Goal: Information Seeking & Learning: Learn about a topic

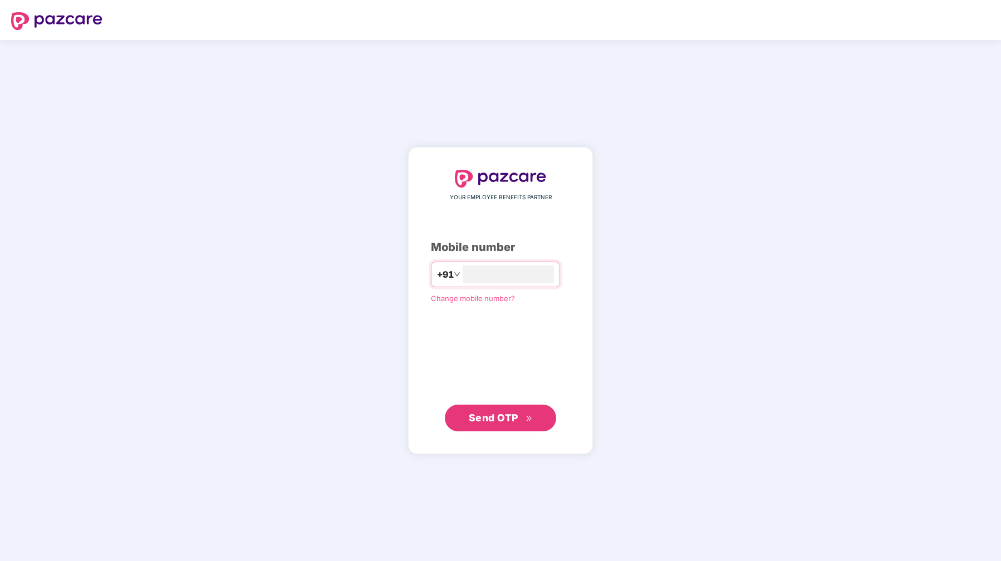
type input "**********"
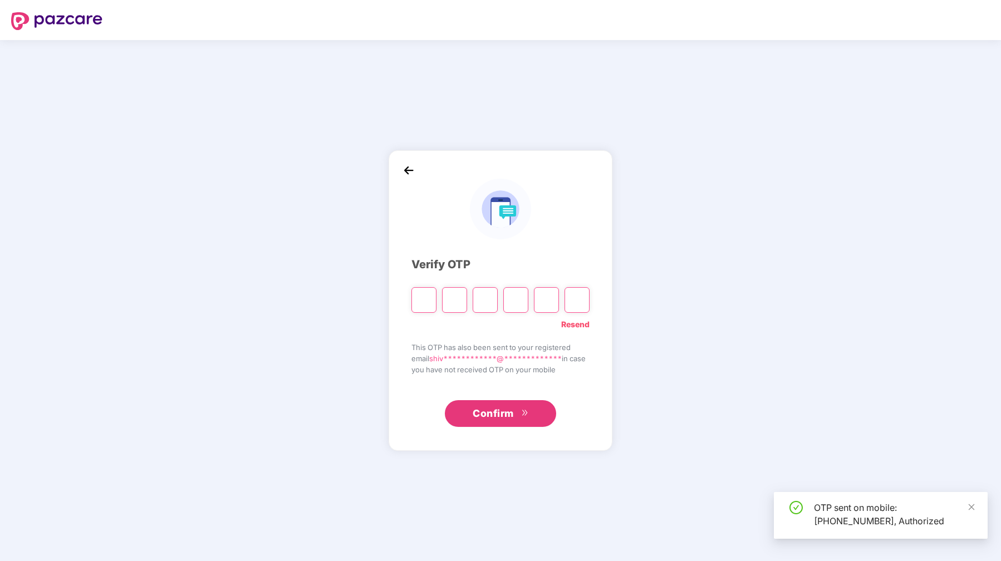
click at [419, 297] on input "Please enter verification code. Digit 1" at bounding box center [423, 300] width 25 height 26
type input "*"
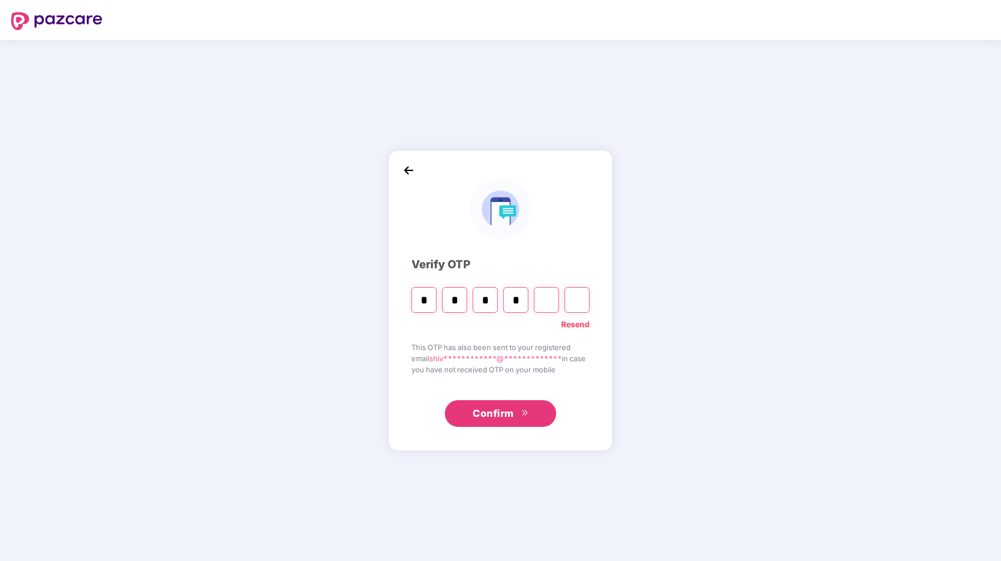
type input "*"
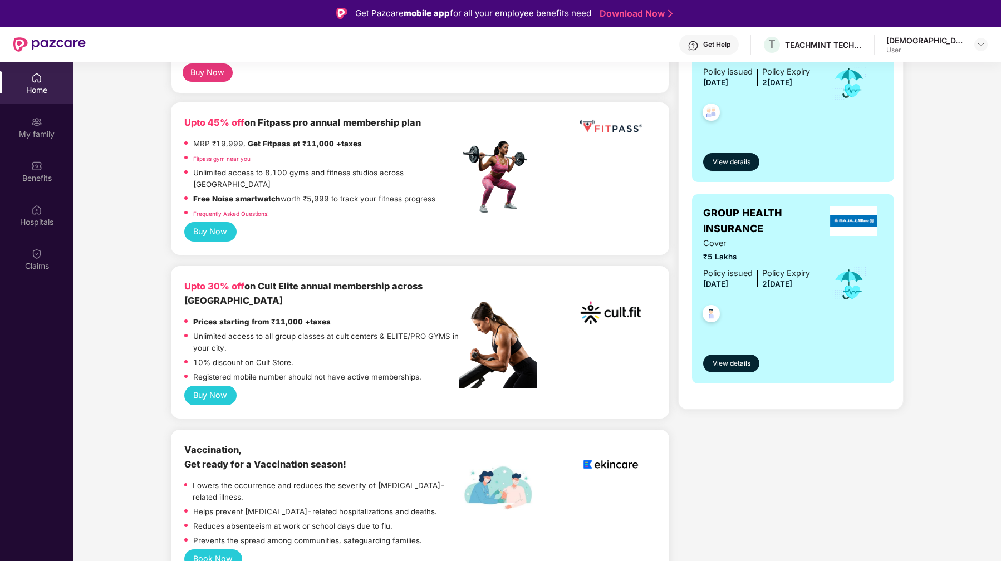
scroll to position [259, 0]
click at [37, 177] on div "Benefits" at bounding box center [36, 178] width 73 height 11
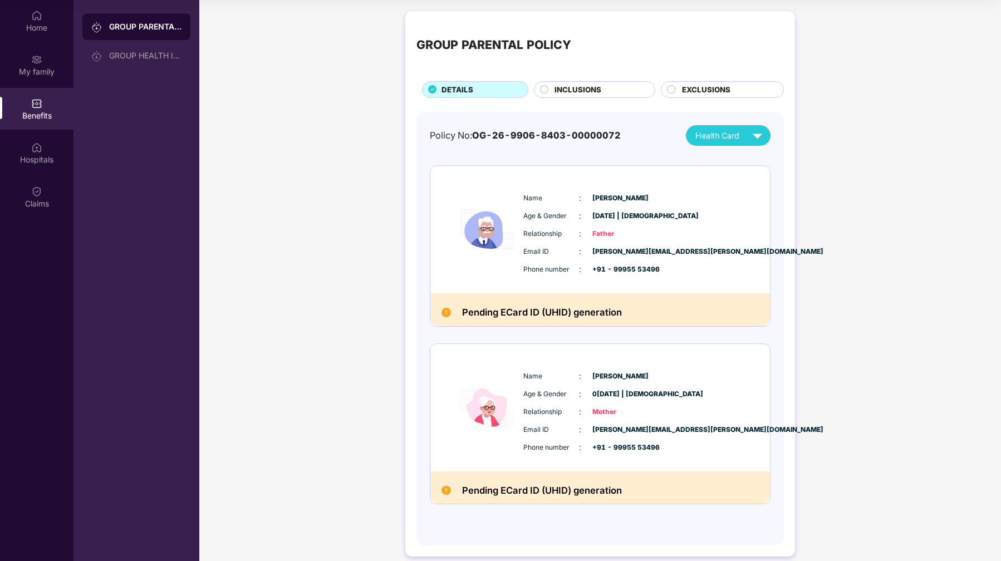
click at [606, 414] on span "Mother" at bounding box center [620, 412] width 56 height 11
click at [729, 394] on div "Age & Gender : 0[DATE] | [DEMOGRAPHIC_DATA]" at bounding box center [633, 394] width 221 height 12
click at [733, 126] on div "Health Card" at bounding box center [731, 135] width 72 height 19
click at [582, 91] on span "INCLUSIONS" at bounding box center [577, 90] width 47 height 12
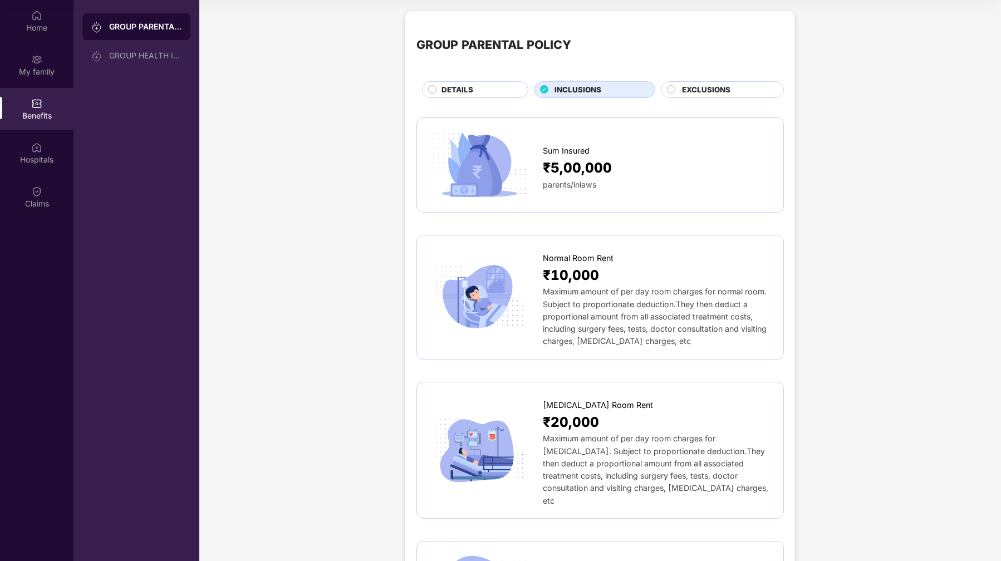
click at [719, 94] on span "EXCLUSIONS" at bounding box center [706, 90] width 48 height 12
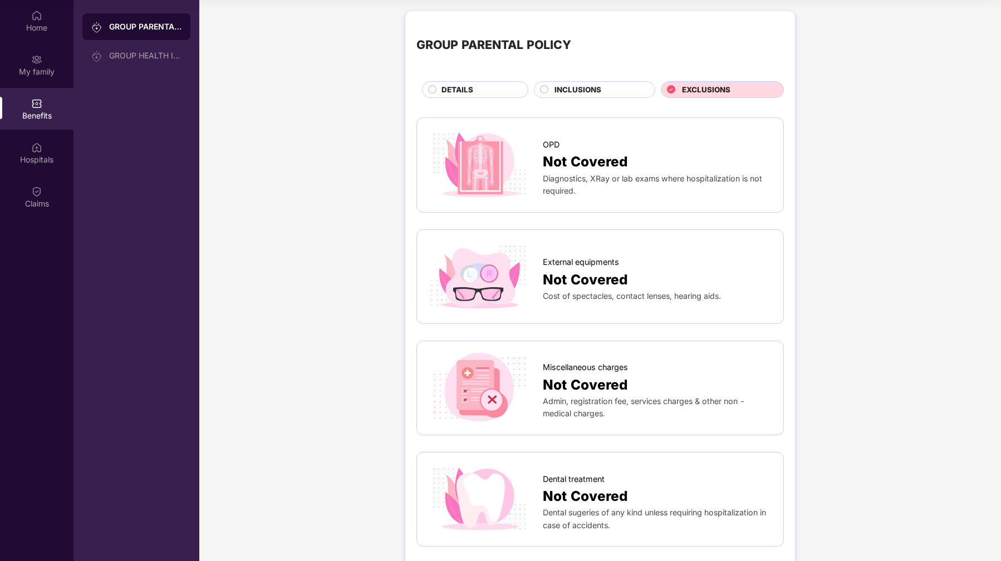
click at [571, 92] on span "INCLUSIONS" at bounding box center [577, 90] width 47 height 12
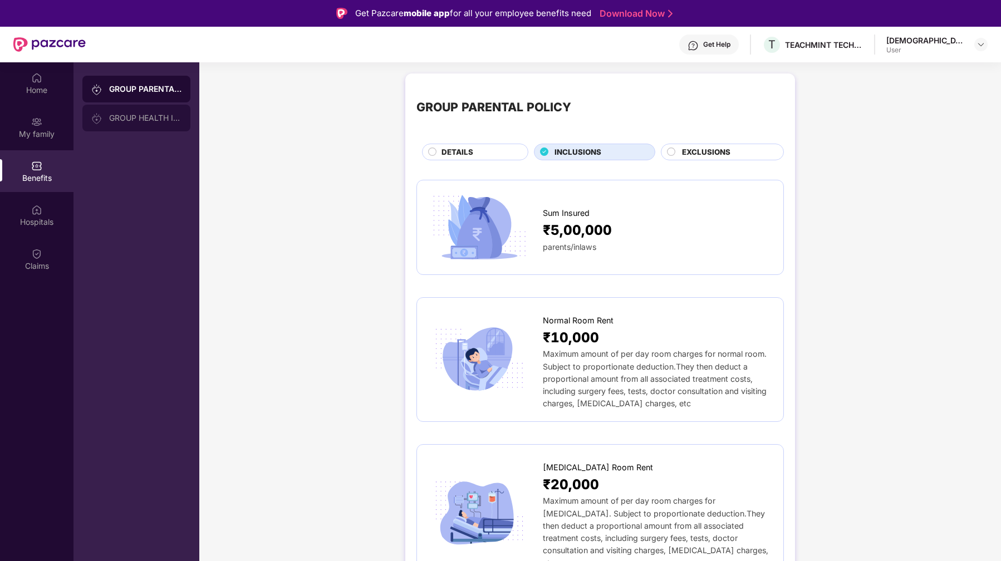
click at [118, 119] on div "GROUP HEALTH INSURANCE" at bounding box center [145, 118] width 72 height 9
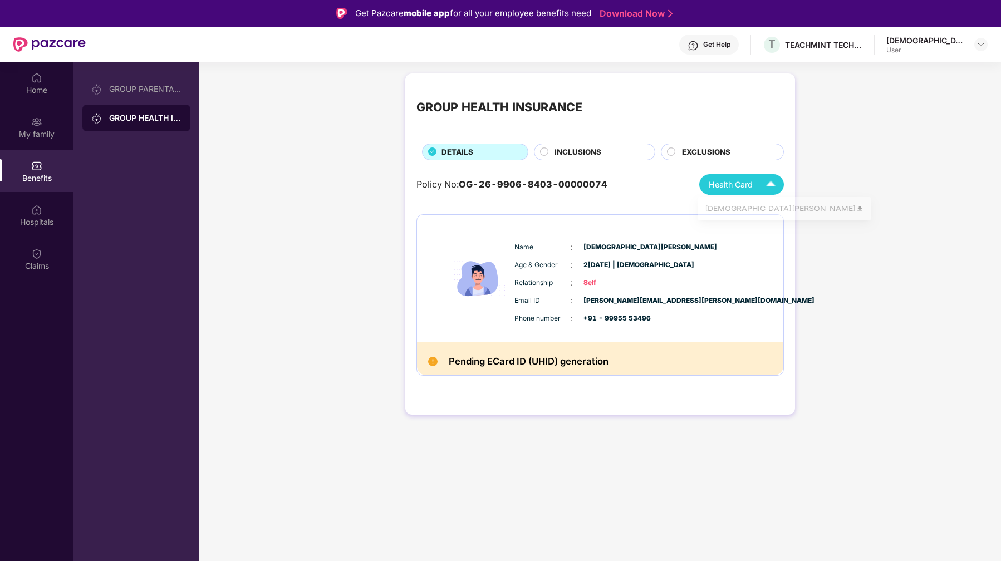
click at [745, 181] on span "Health Card" at bounding box center [731, 185] width 44 height 12
click at [744, 215] on div "[DEMOGRAPHIC_DATA][PERSON_NAME]" at bounding box center [784, 210] width 159 height 12
click at [142, 94] on div "GROUP PARENTAL POLICY" at bounding box center [136, 89] width 108 height 27
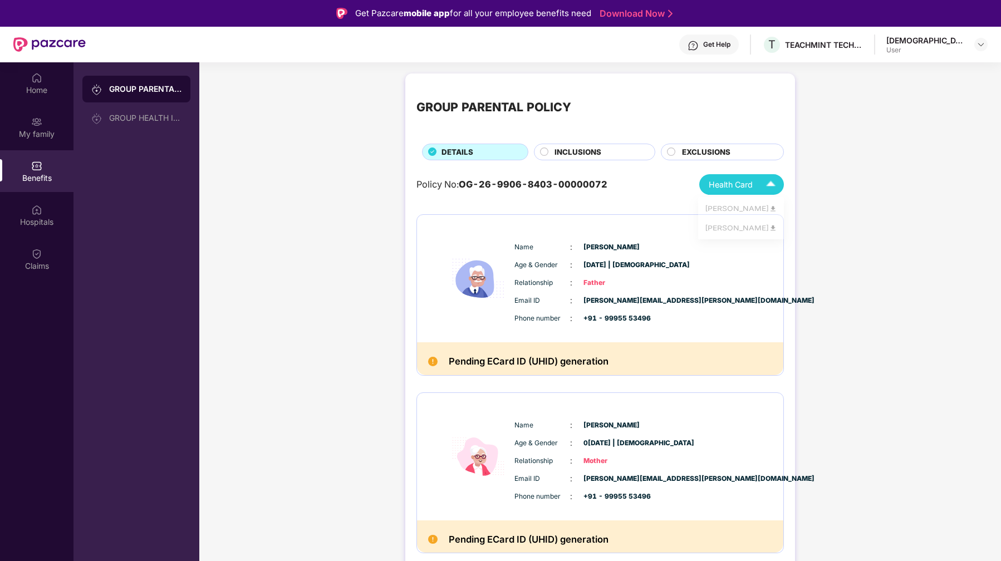
click at [762, 193] on img at bounding box center [770, 184] width 19 height 19
click at [755, 213] on div "[PERSON_NAME]" at bounding box center [741, 210] width 72 height 12
click at [31, 214] on img at bounding box center [36, 209] width 11 height 11
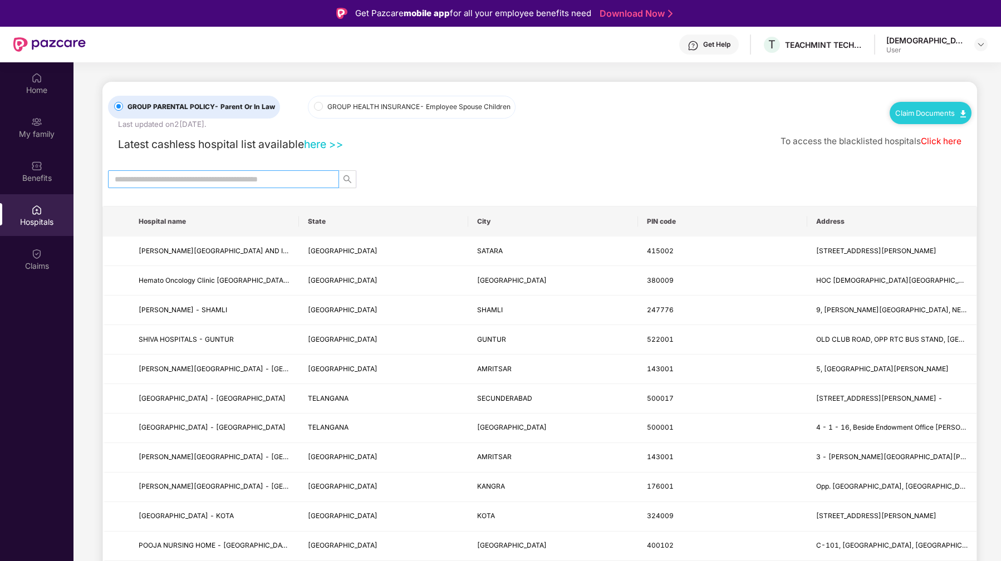
click at [191, 184] on input "text" at bounding box center [219, 179] width 209 height 12
type input "******"
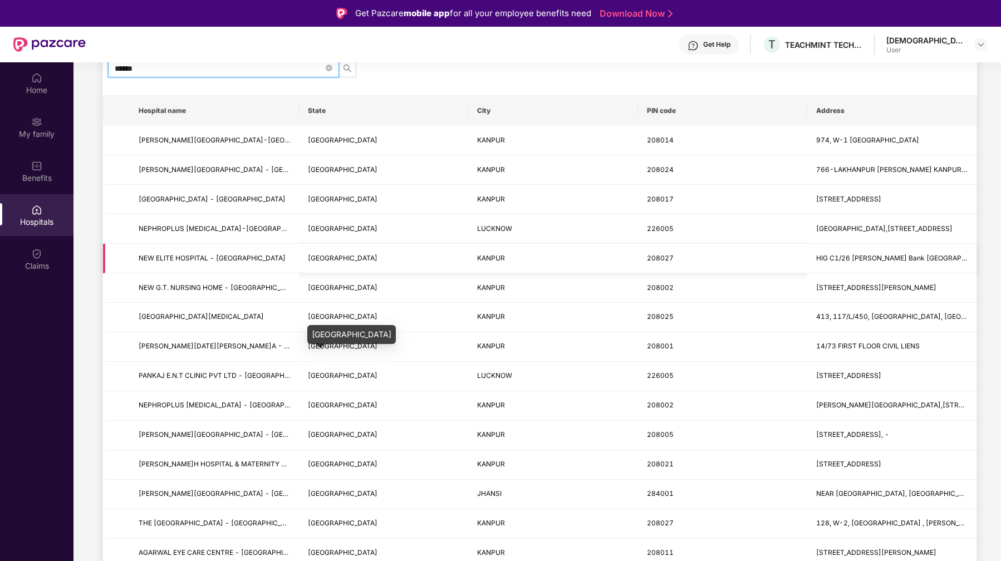
scroll to position [136, 0]
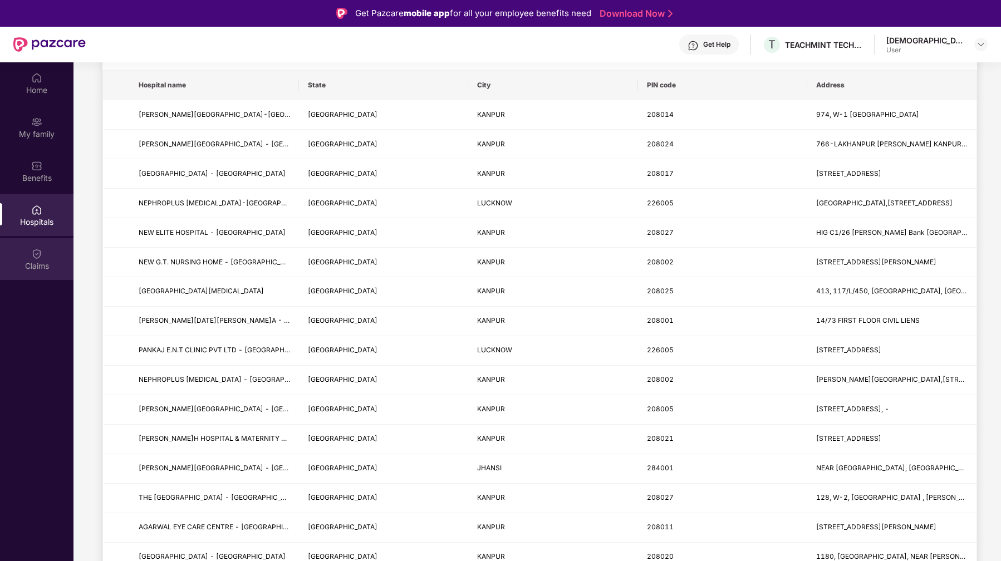
click at [51, 270] on div "Claims" at bounding box center [36, 266] width 73 height 11
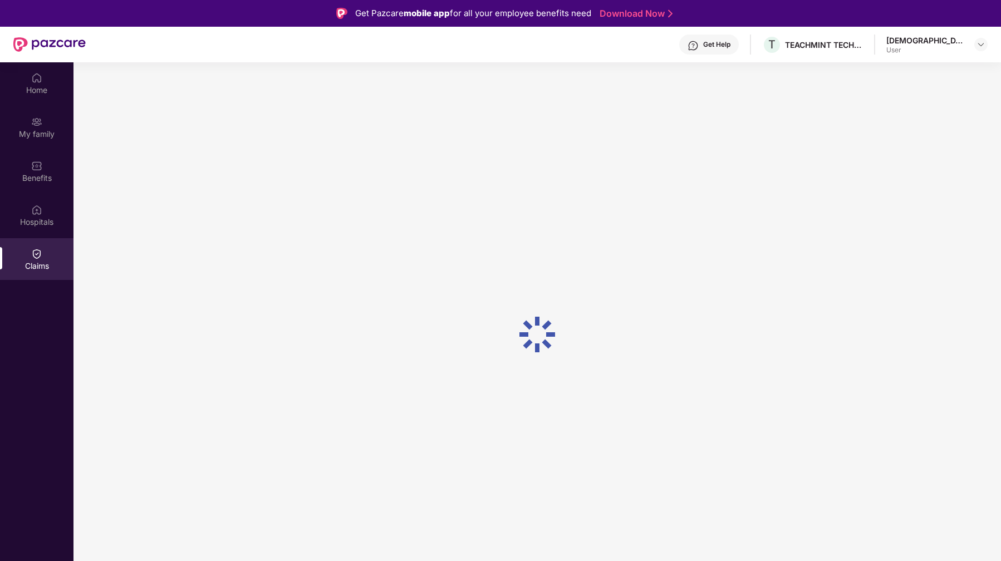
scroll to position [0, 0]
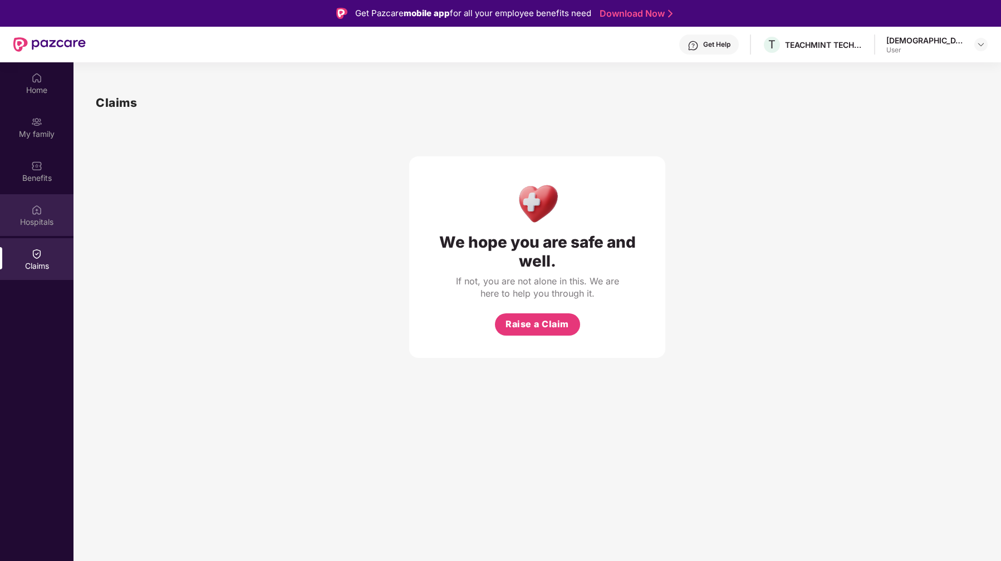
click at [47, 229] on div "Hospitals" at bounding box center [36, 215] width 73 height 42
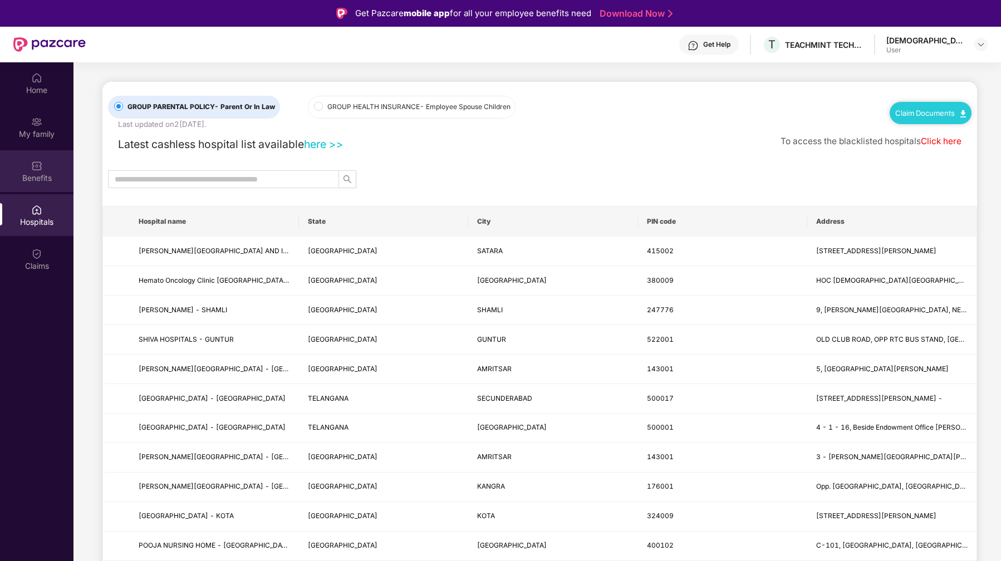
click at [43, 166] on div "Benefits" at bounding box center [36, 171] width 73 height 42
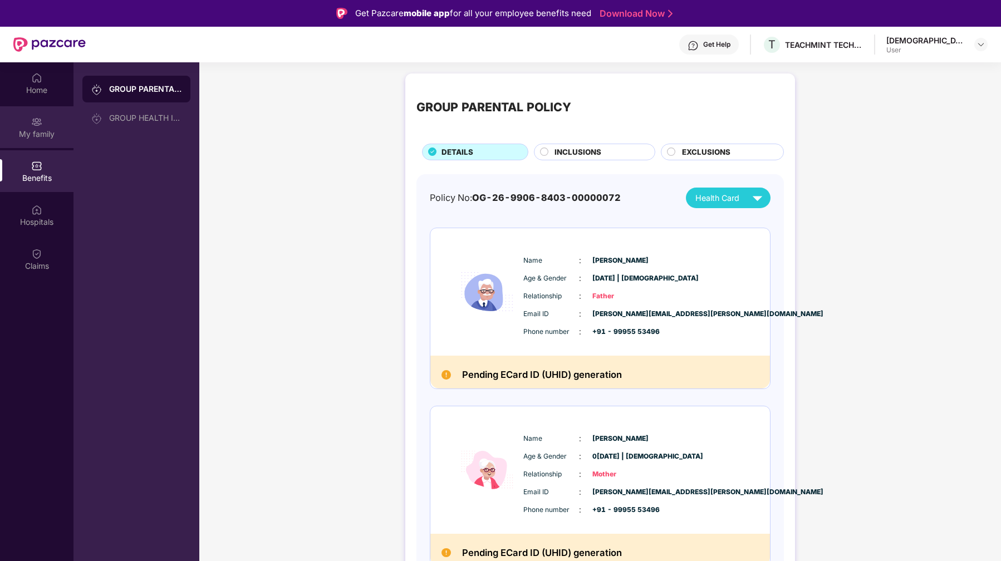
click at [40, 126] on img at bounding box center [36, 121] width 11 height 11
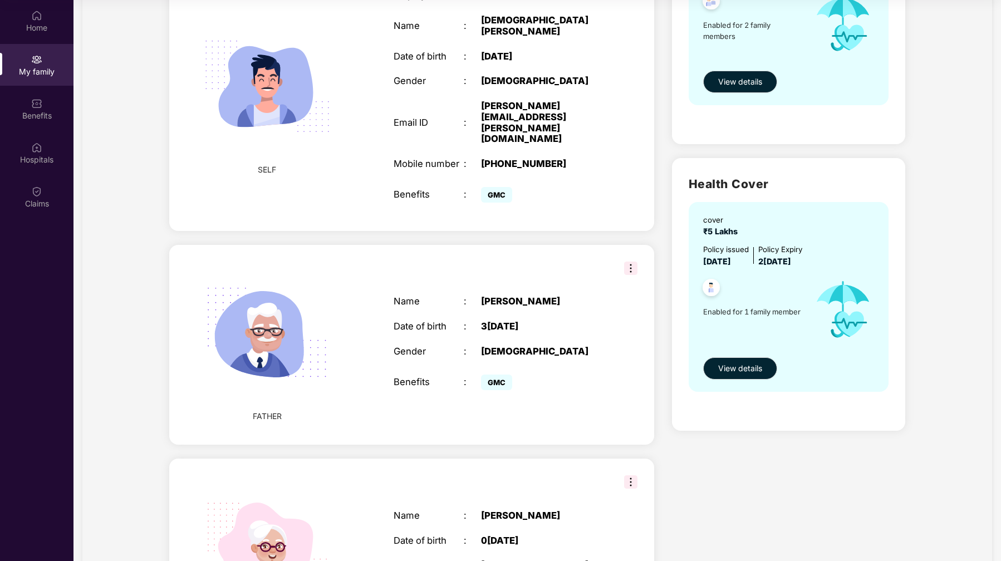
scroll to position [161, 0]
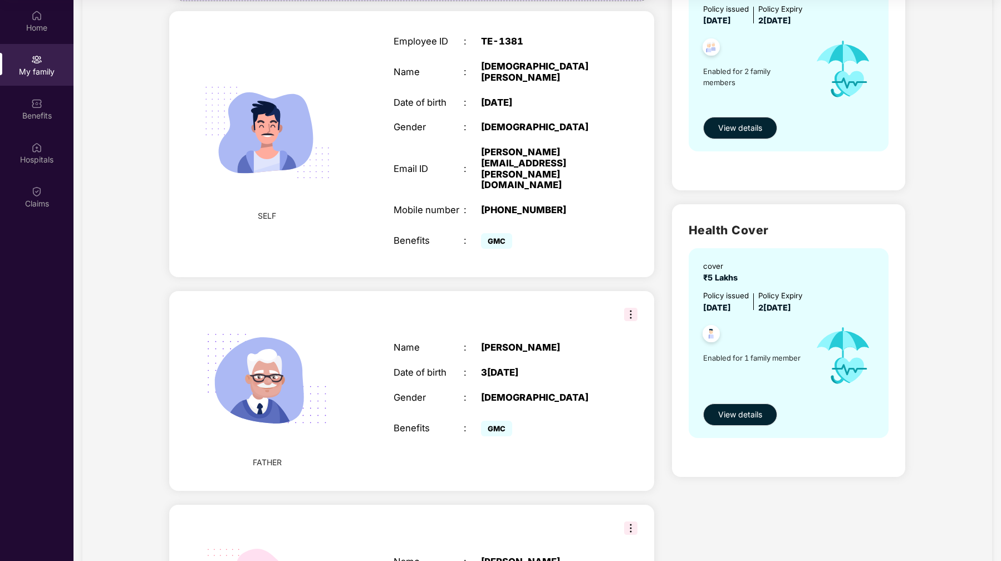
click at [634, 308] on img at bounding box center [630, 314] width 13 height 13
click at [437, 392] on div "Gender" at bounding box center [429, 397] width 70 height 11
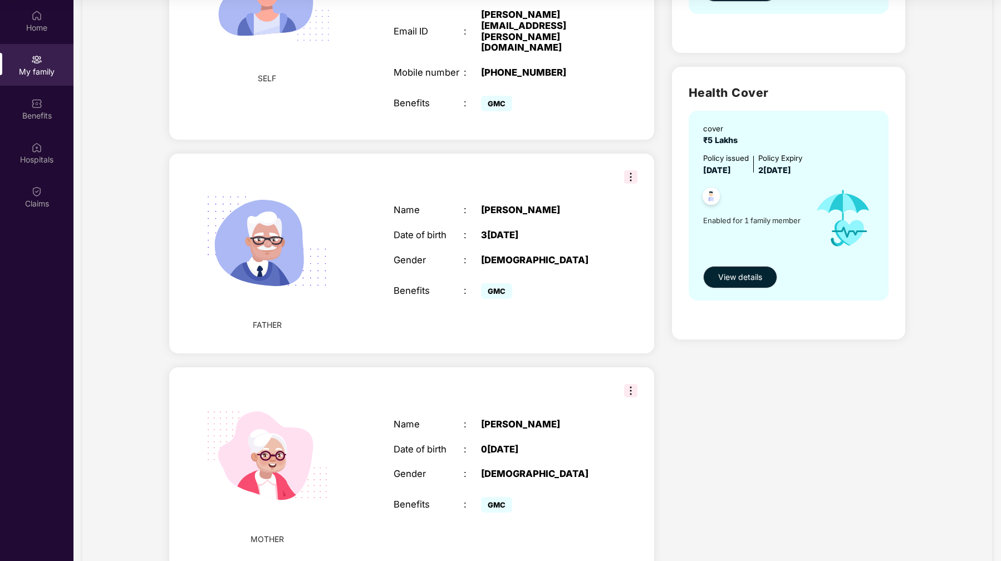
scroll to position [318, 0]
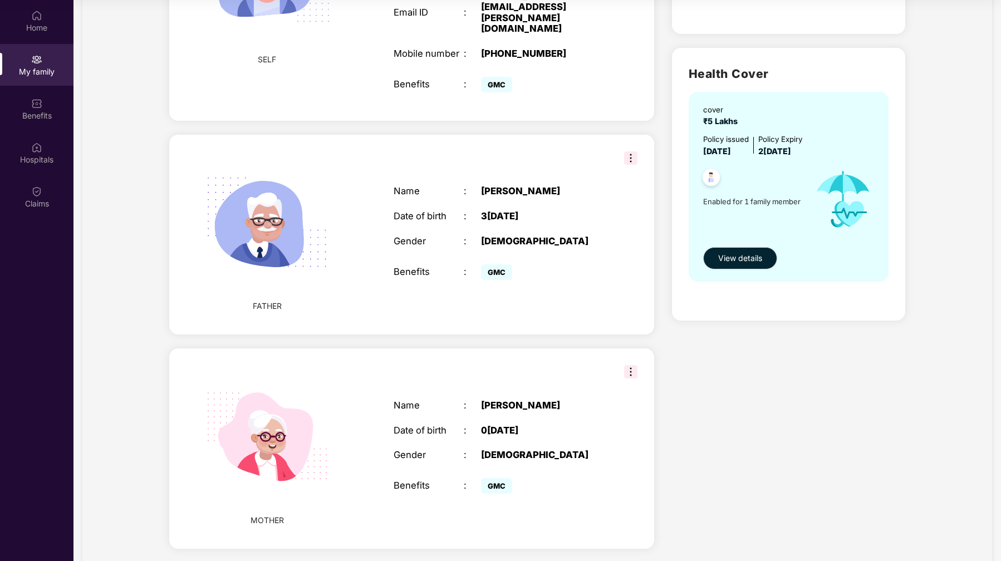
click at [498, 425] on div "0[DATE]" at bounding box center [542, 430] width 122 height 11
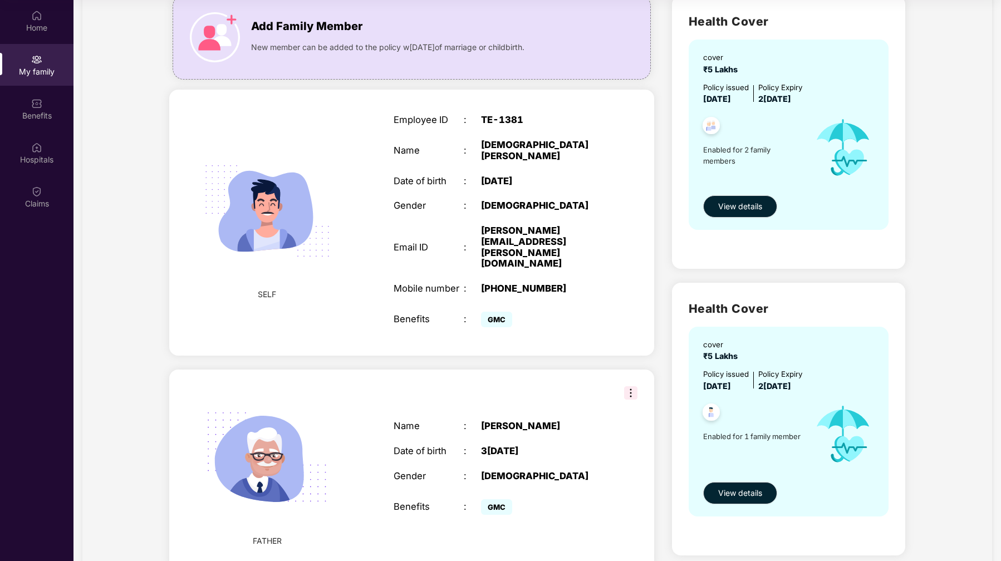
scroll to position [0, 0]
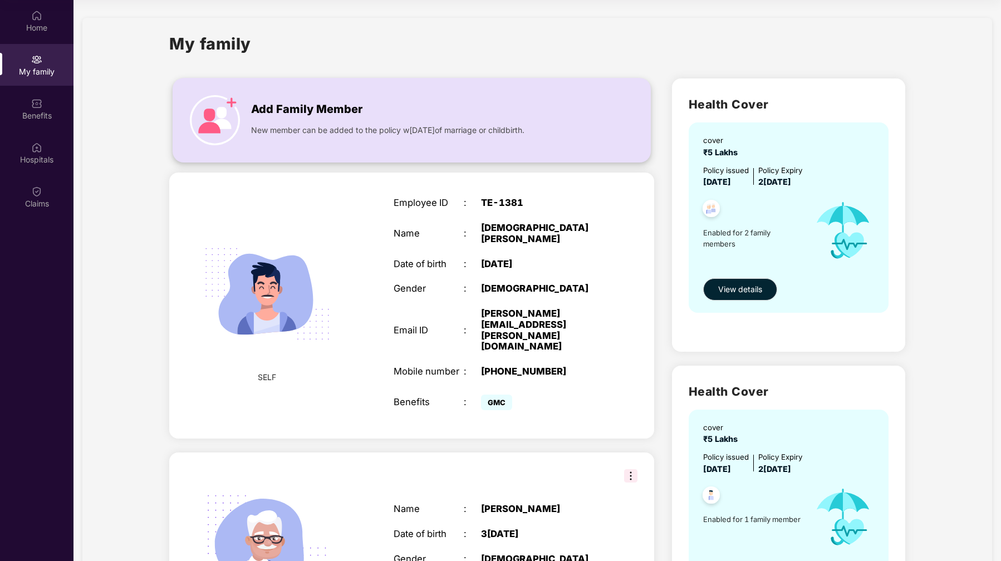
click at [453, 136] on div "Add Family Member New member can be added to the policy w[DATE]of marriage or c…" at bounding box center [411, 120] width 477 height 61
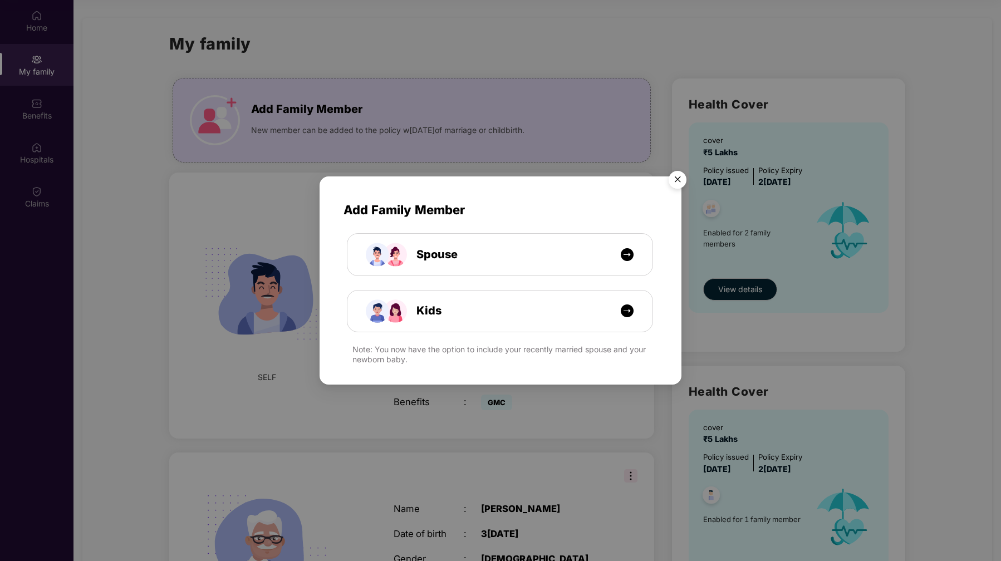
click at [683, 178] on img "Close" at bounding box center [677, 181] width 31 height 31
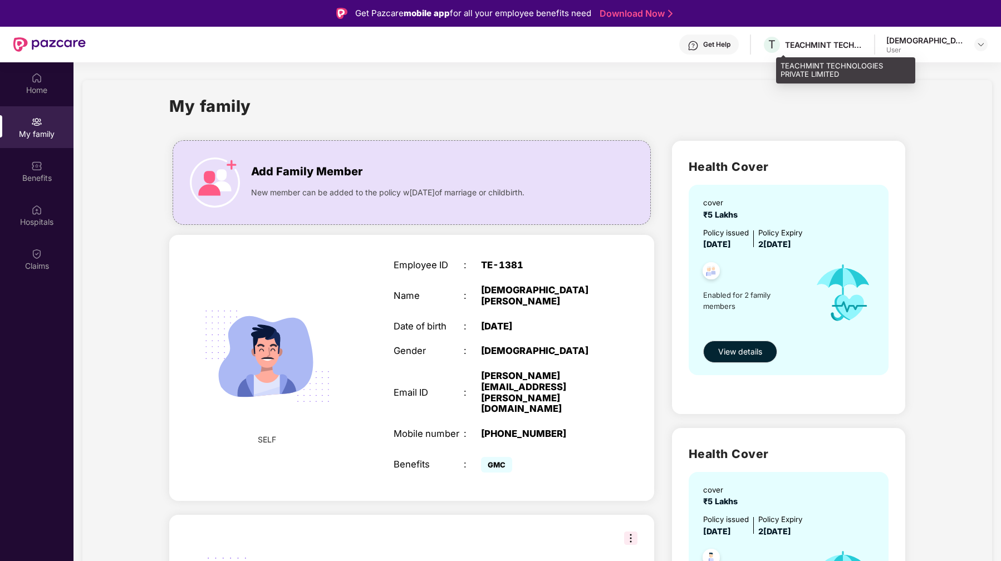
click at [828, 38] on div "T TEACHMINT TECHNOLOGIES PRIVATE LIMITED" at bounding box center [812, 44] width 101 height 19
click at [953, 40] on div "[DEMOGRAPHIC_DATA][PERSON_NAME]" at bounding box center [925, 40] width 78 height 11
click at [985, 44] on div at bounding box center [980, 44] width 13 height 13
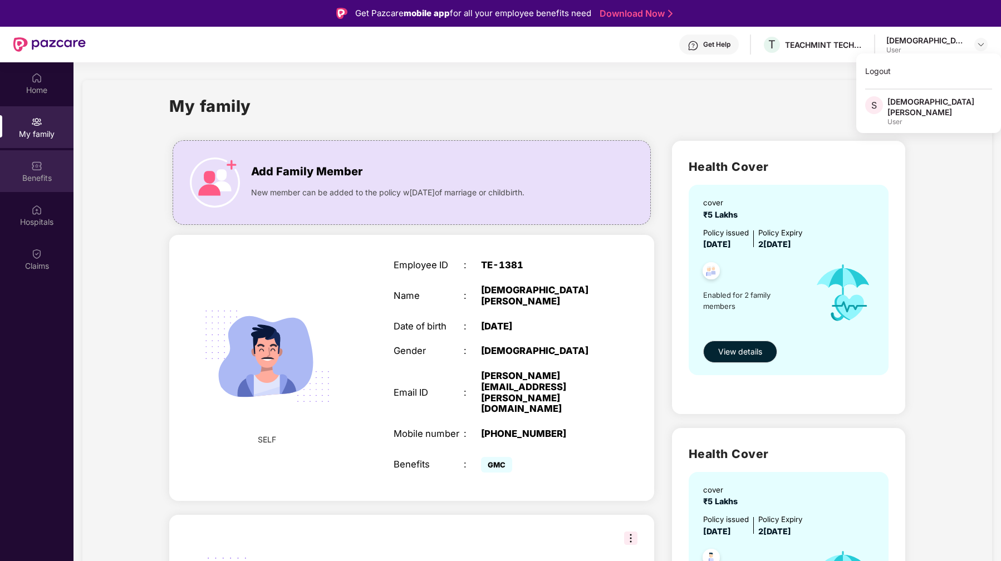
click at [35, 179] on div "Benefits" at bounding box center [36, 178] width 73 height 11
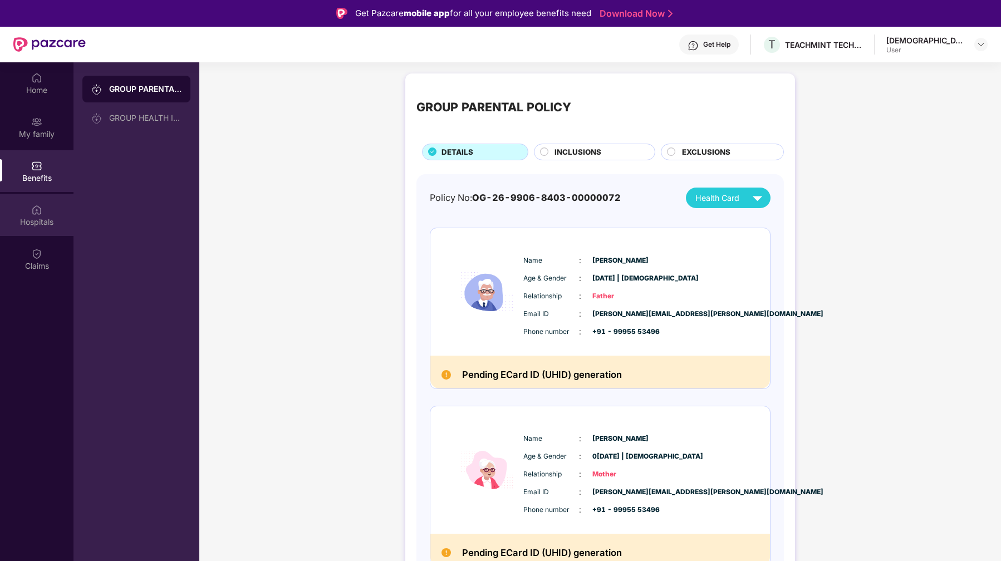
click at [38, 217] on div "Hospitals" at bounding box center [36, 222] width 73 height 11
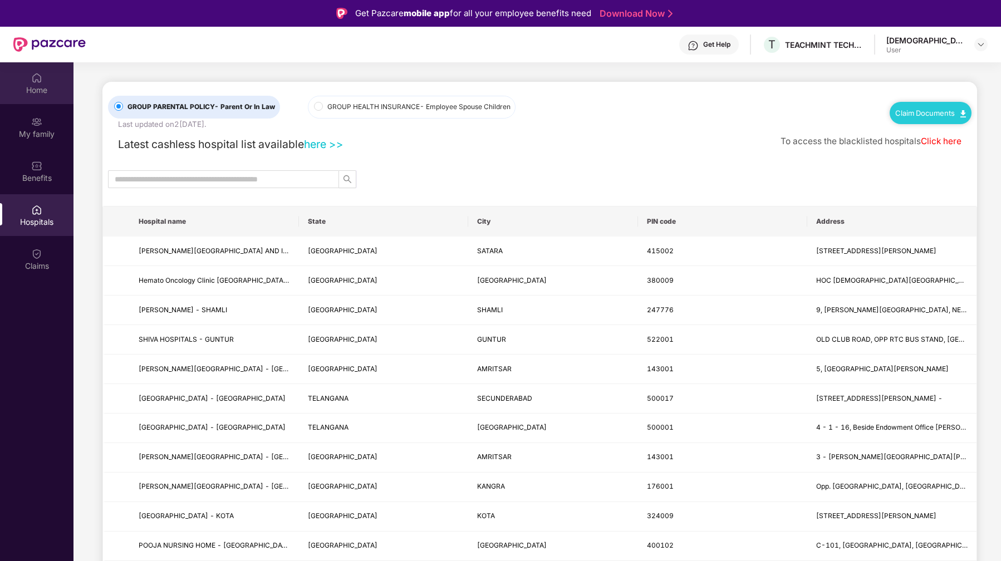
click at [43, 80] on div "Home" at bounding box center [36, 83] width 73 height 42
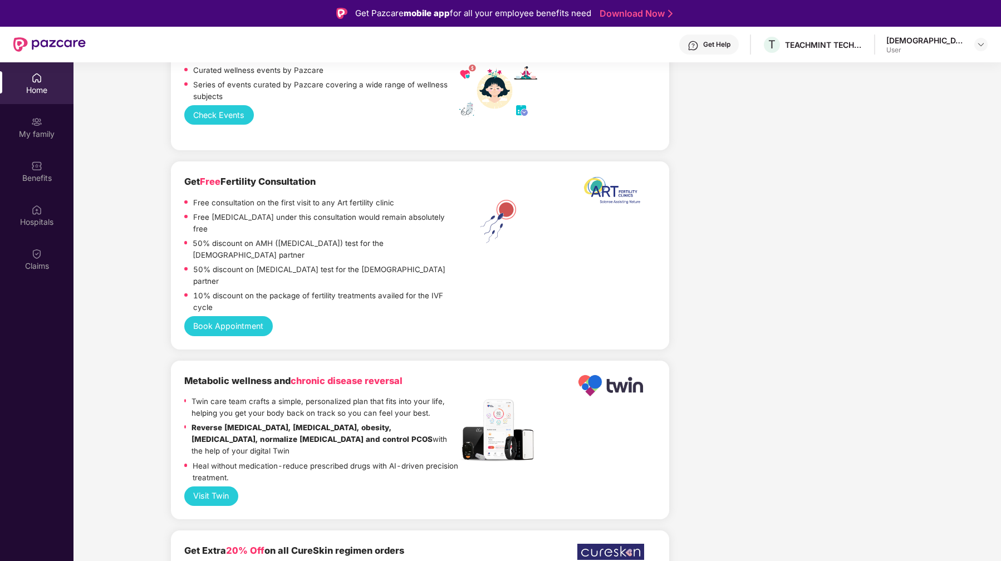
scroll to position [2005, 0]
